Goal: Check status

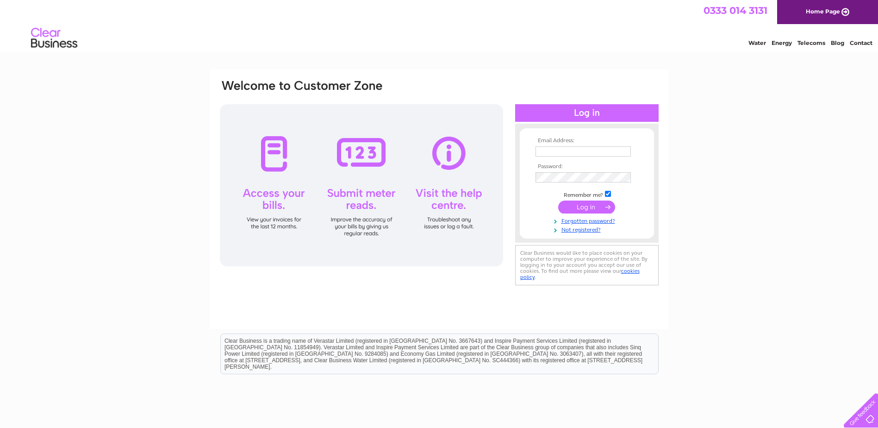
type input "accounts@leaskmarine.com"
click at [593, 210] on input "submit" at bounding box center [586, 206] width 57 height 13
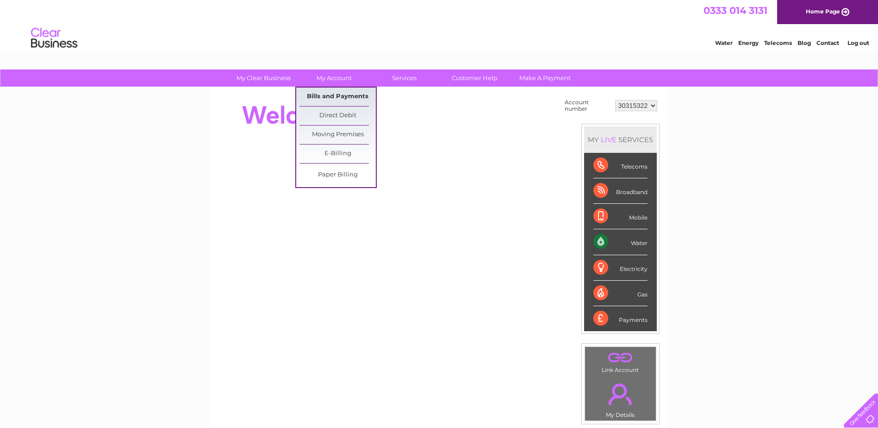
click at [339, 95] on link "Bills and Payments" at bounding box center [338, 96] width 76 height 19
click at [346, 98] on link "Bills and Payments" at bounding box center [338, 96] width 76 height 19
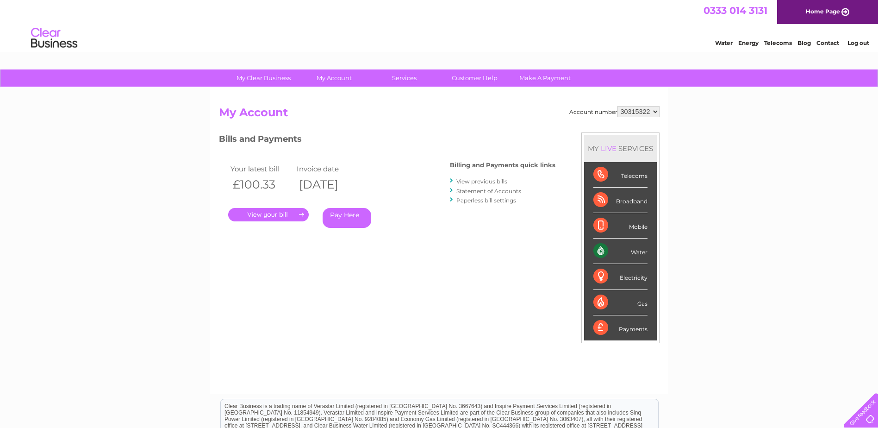
click at [282, 214] on link "." at bounding box center [268, 214] width 81 height 13
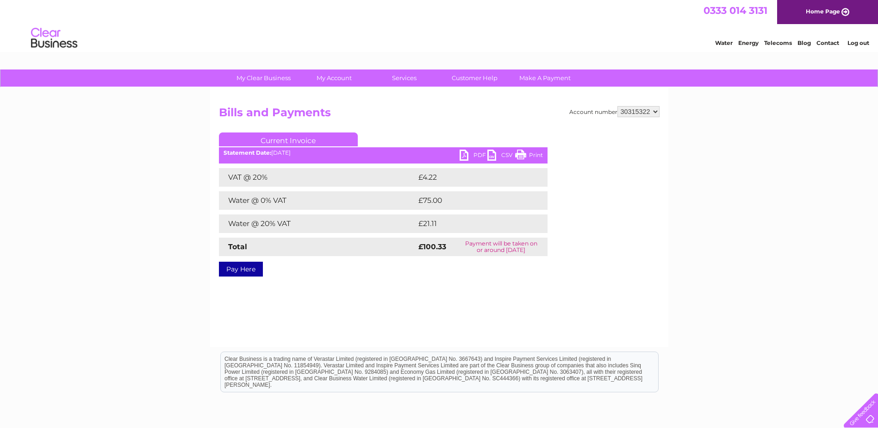
click at [468, 156] on link "PDF" at bounding box center [474, 156] width 28 height 13
